Goal: Information Seeking & Learning: Learn about a topic

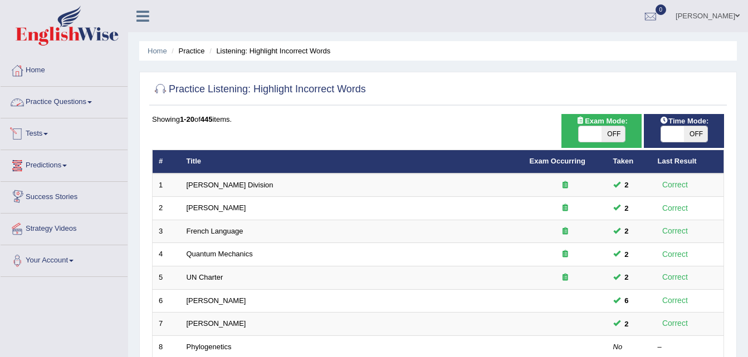
click at [73, 103] on link "Practice Questions" at bounding box center [64, 101] width 127 height 28
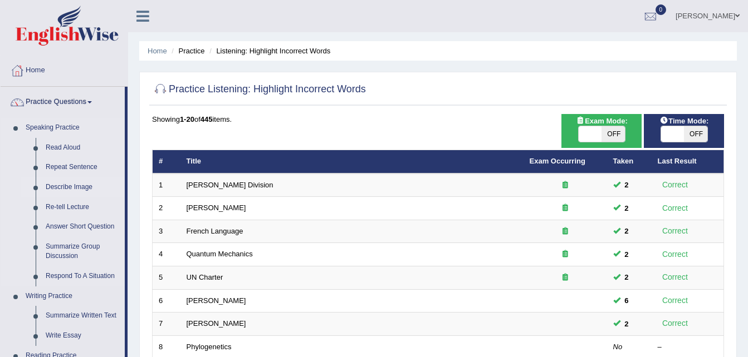
click at [68, 187] on link "Describe Image" at bounding box center [83, 188] width 84 height 20
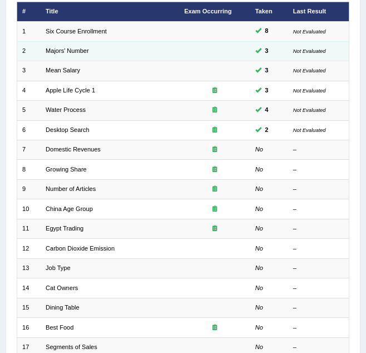
scroll to position [167, 0]
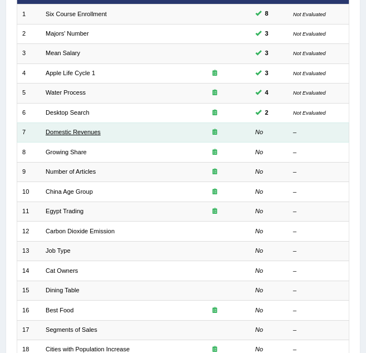
click at [82, 133] on link "Domestic Revenues" at bounding box center [73, 132] width 55 height 7
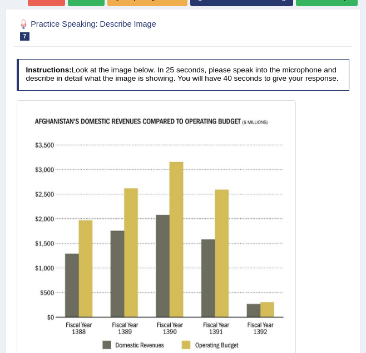
scroll to position [167, 0]
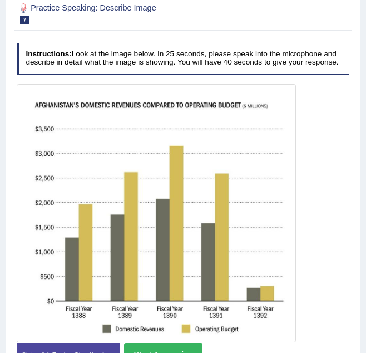
click at [317, 181] on div at bounding box center [184, 213] width 334 height 258
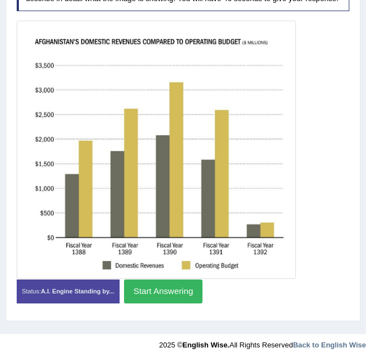
scroll to position [232, 0]
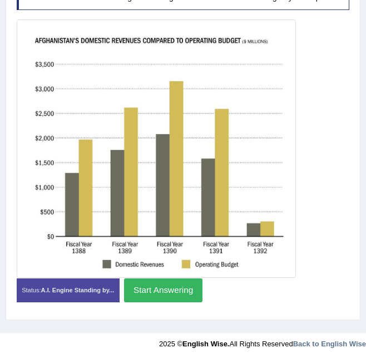
click at [159, 278] on button "Start Answering" at bounding box center [163, 290] width 79 height 24
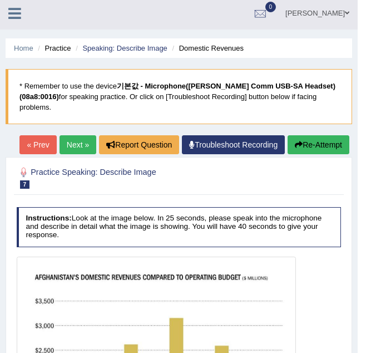
scroll to position [0, 0]
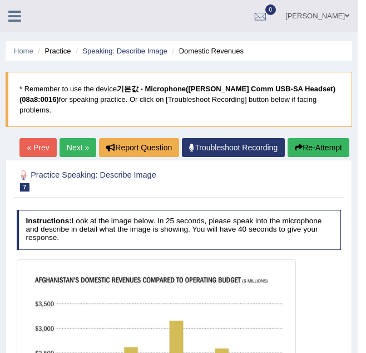
click at [313, 138] on button "Re-Attempt" at bounding box center [319, 147] width 62 height 19
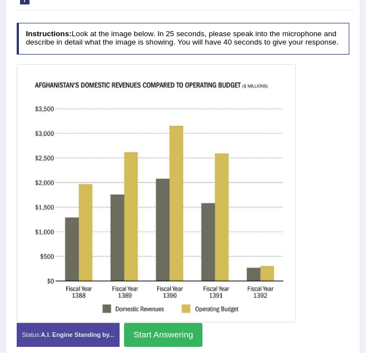
scroll to position [264, 0]
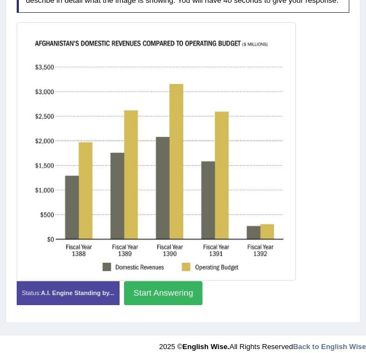
click at [168, 286] on button "Start Answering" at bounding box center [163, 293] width 79 height 24
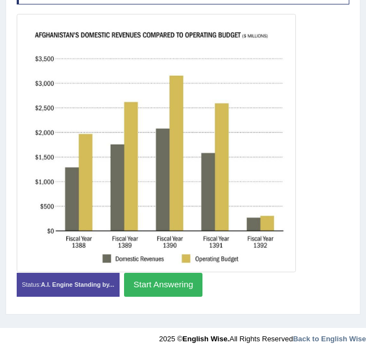
scroll to position [256, 0]
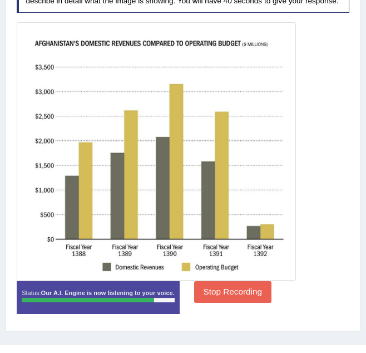
click at [220, 282] on button "Stop Recording" at bounding box center [232, 292] width 77 height 22
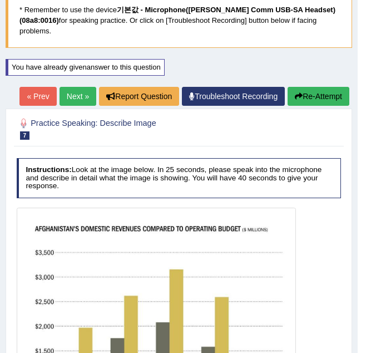
scroll to position [76, 0]
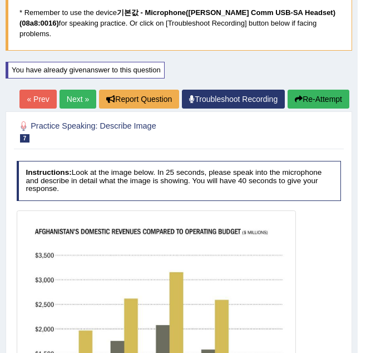
click at [321, 90] on button "Re-Attempt" at bounding box center [319, 99] width 62 height 19
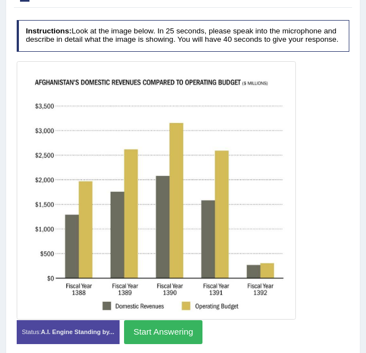
scroll to position [231, 0]
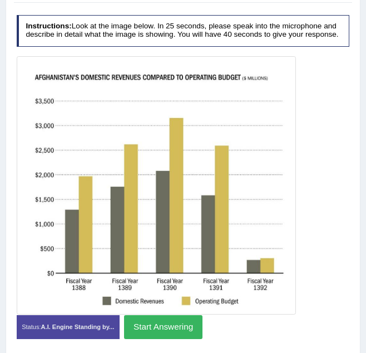
click at [159, 315] on button "Start Answering" at bounding box center [163, 327] width 79 height 24
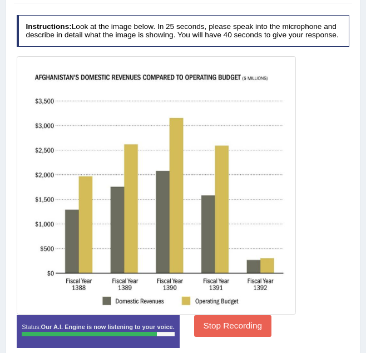
click at [230, 316] on button "Stop Recording" at bounding box center [232, 326] width 77 height 22
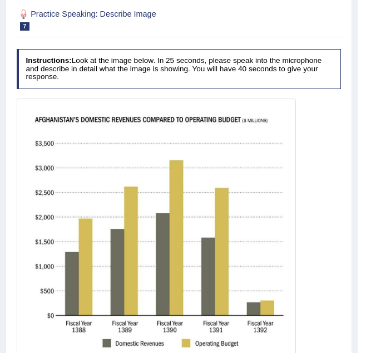
scroll to position [21, 0]
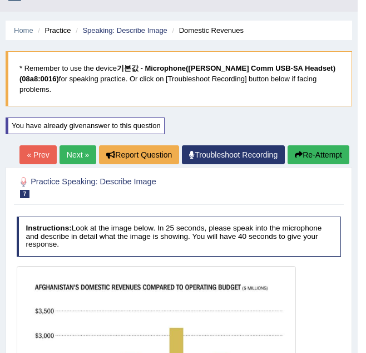
click at [331, 145] on button "Re-Attempt" at bounding box center [319, 154] width 62 height 19
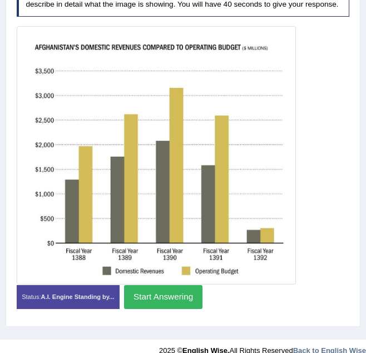
scroll to position [264, 0]
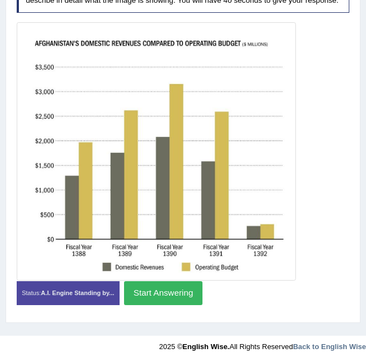
click at [178, 288] on button "Start Answering" at bounding box center [163, 293] width 79 height 24
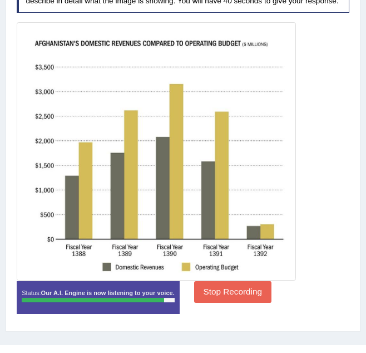
click at [220, 282] on button "Stop Recording" at bounding box center [232, 292] width 77 height 22
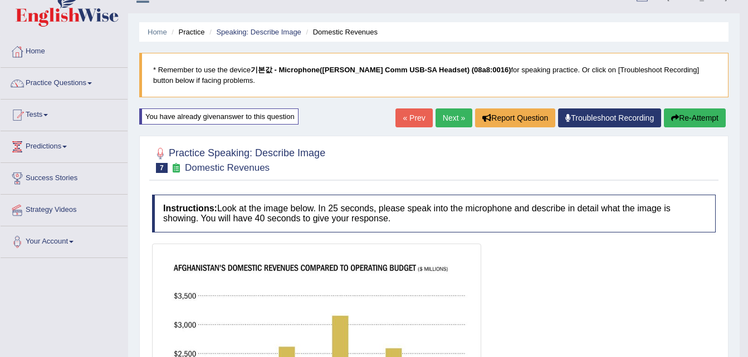
scroll to position [0, 0]
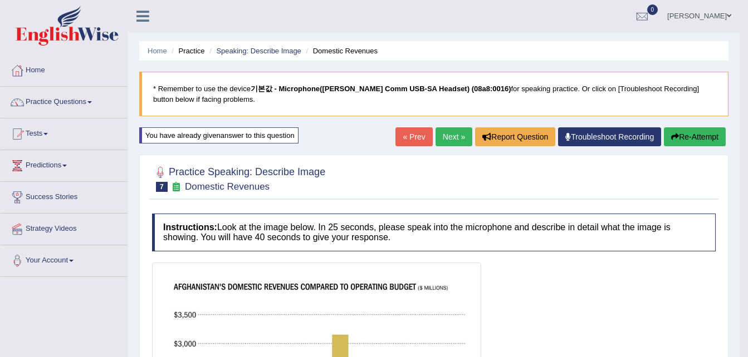
click at [366, 138] on link "Next »" at bounding box center [453, 137] width 37 height 19
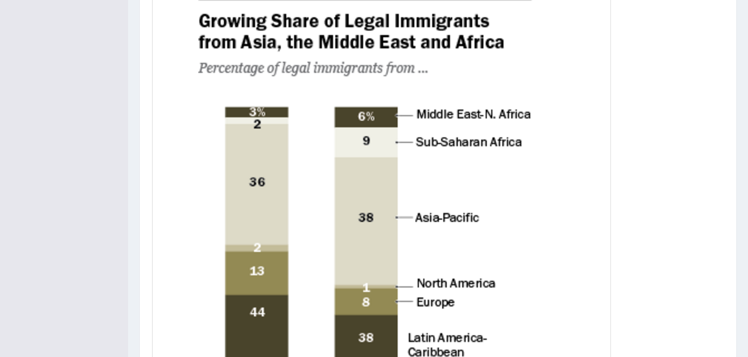
scroll to position [223, 0]
